Goal: Transaction & Acquisition: Purchase product/service

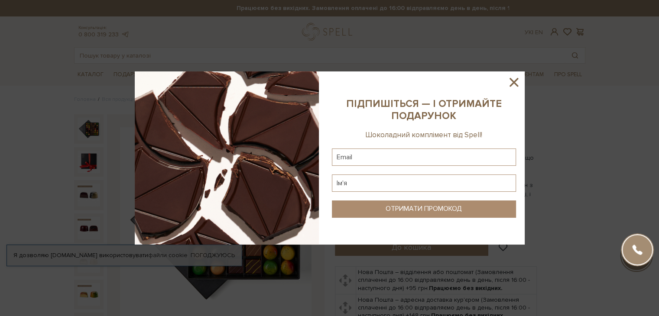
click at [512, 85] on icon at bounding box center [514, 82] width 9 height 9
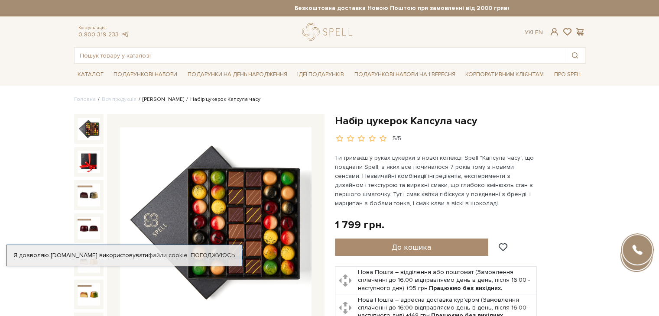
click at [163, 99] on link "[PERSON_NAME]" at bounding box center [164, 99] width 42 height 7
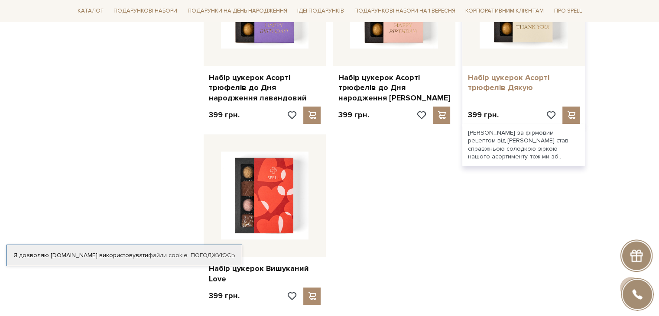
scroll to position [1005, 0]
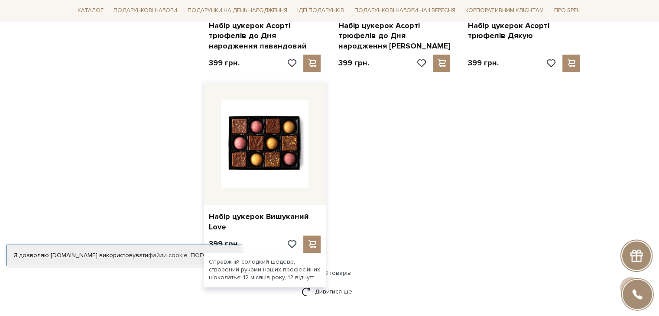
click at [273, 149] on img at bounding box center [265, 144] width 88 height 88
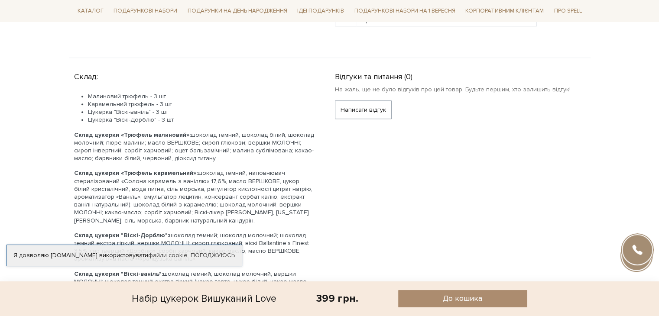
scroll to position [520, 0]
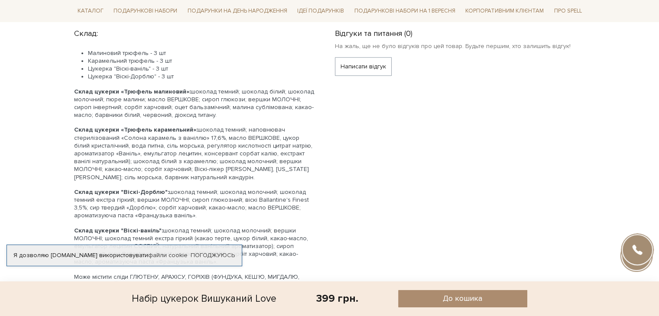
click at [208, 252] on link "Погоджуюсь" at bounding box center [213, 256] width 44 height 8
